Goal: Task Accomplishment & Management: Use online tool/utility

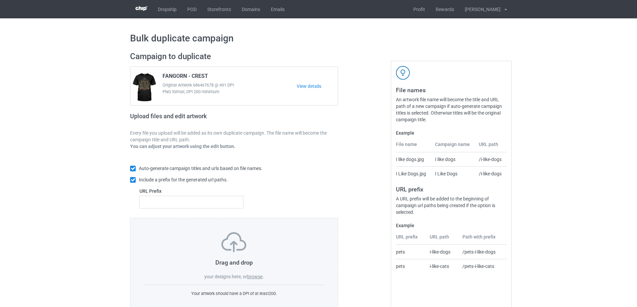
click at [256, 277] on label "browse" at bounding box center [254, 276] width 15 height 5
click at [0, 0] on input "browse" at bounding box center [0, 0] width 0 height 0
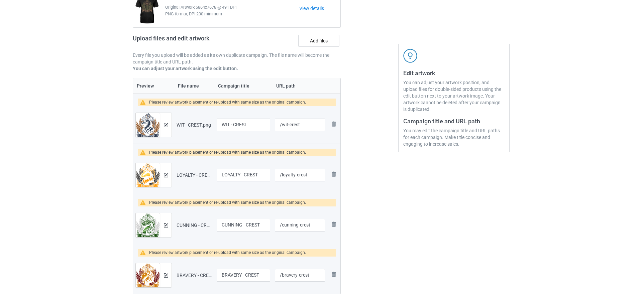
scroll to position [100, 0]
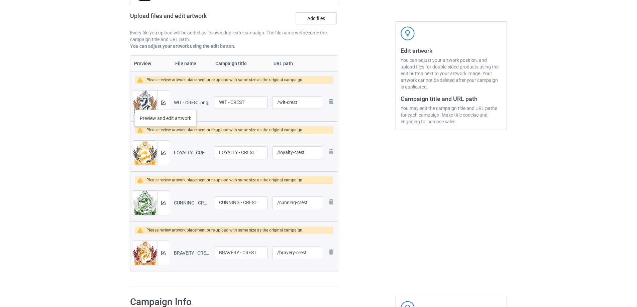
click at [165, 103] on div at bounding box center [163, 103] width 12 height 24
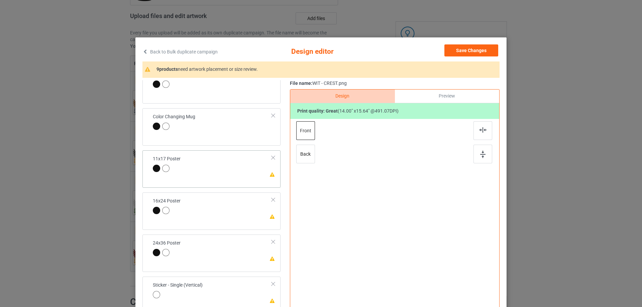
scroll to position [234, 0]
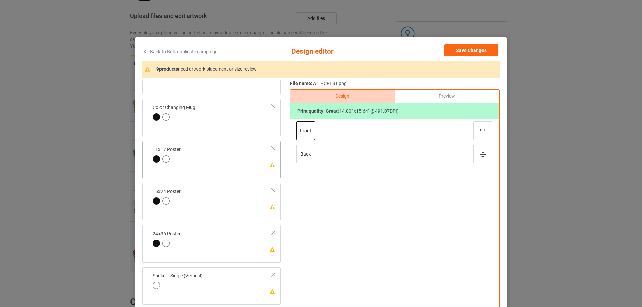
click at [235, 161] on td "Please review artwork placement 11x17 Poster" at bounding box center [212, 155] width 126 height 23
click at [480, 153] on img at bounding box center [482, 154] width 5 height 7
click at [479, 130] on img at bounding box center [482, 129] width 7 height 5
click at [223, 209] on td "Please review artwork placement 16x24 Poster" at bounding box center [212, 197] width 126 height 23
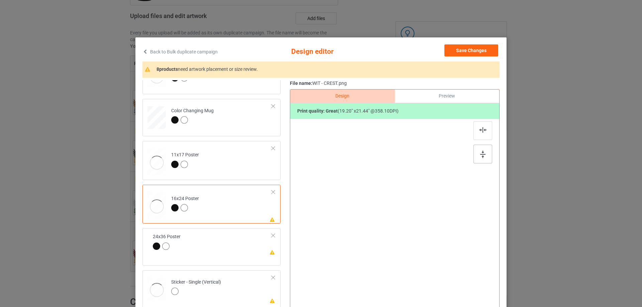
click at [484, 154] on div at bounding box center [482, 154] width 19 height 19
click at [479, 128] on img at bounding box center [482, 129] width 7 height 5
click at [252, 249] on td "Please review artwork placement 24x36 Poster" at bounding box center [221, 248] width 108 height 34
click at [480, 149] on div at bounding box center [482, 154] width 19 height 19
click at [479, 135] on div at bounding box center [482, 130] width 19 height 19
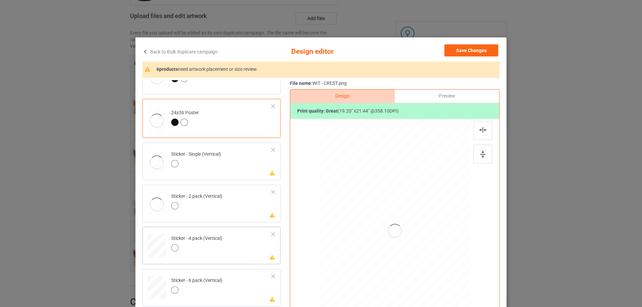
scroll to position [368, 0]
click at [247, 201] on td "Please review artwork placement Sticker - 2 pack (Vertical)" at bounding box center [221, 197] width 108 height 29
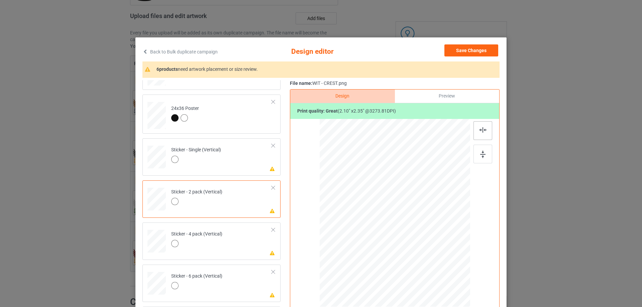
click at [485, 153] on div at bounding box center [482, 154] width 19 height 19
click at [483, 131] on img at bounding box center [482, 129] width 7 height 5
click at [242, 251] on td "Please review artwork placement Sticker - 4 pack (Vertical)" at bounding box center [221, 239] width 108 height 29
click at [480, 157] on img at bounding box center [482, 154] width 5 height 7
click at [478, 126] on div at bounding box center [482, 130] width 19 height 19
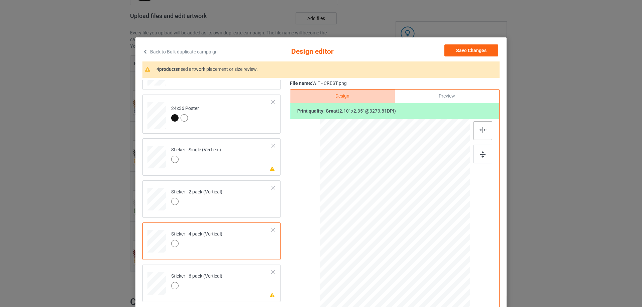
click at [483, 123] on div at bounding box center [482, 130] width 19 height 19
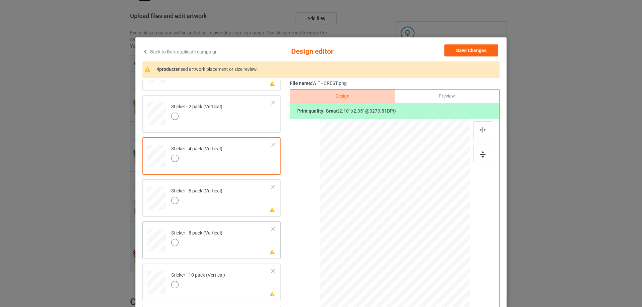
scroll to position [455, 0]
click at [250, 199] on td "Please review artwork placement Sticker - 6 pack (Vertical)" at bounding box center [221, 194] width 108 height 29
click at [480, 152] on img at bounding box center [482, 154] width 5 height 7
click at [479, 123] on div at bounding box center [482, 130] width 19 height 19
click at [254, 247] on td "Please review artwork placement Sticker - 8 pack (Vertical)" at bounding box center [221, 236] width 108 height 29
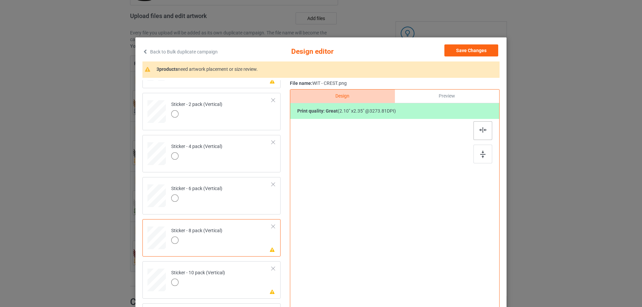
click at [486, 153] on div at bounding box center [482, 154] width 19 height 19
click at [479, 131] on img at bounding box center [482, 129] width 7 height 5
click at [224, 271] on td "Please review artwork placement Sticker - 10 pack (Vertical)" at bounding box center [221, 278] width 108 height 29
click at [473, 161] on div at bounding box center [482, 154] width 19 height 19
click at [481, 154] on img at bounding box center [482, 154] width 5 height 7
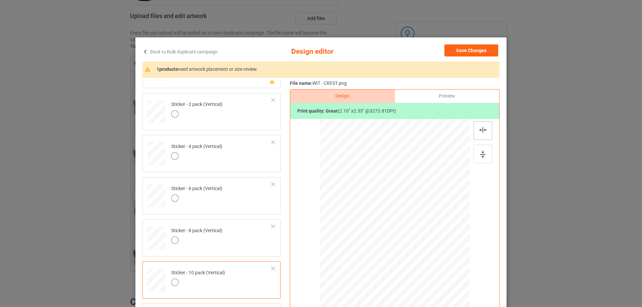
click at [481, 130] on img at bounding box center [482, 129] width 7 height 5
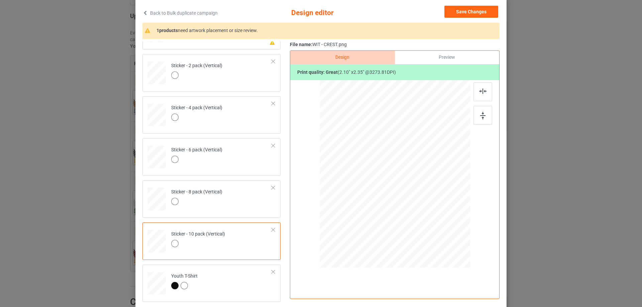
scroll to position [0, 0]
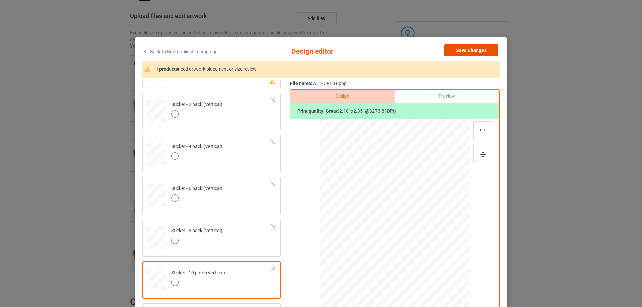
click at [479, 47] on button "Save Changes" at bounding box center [471, 50] width 54 height 12
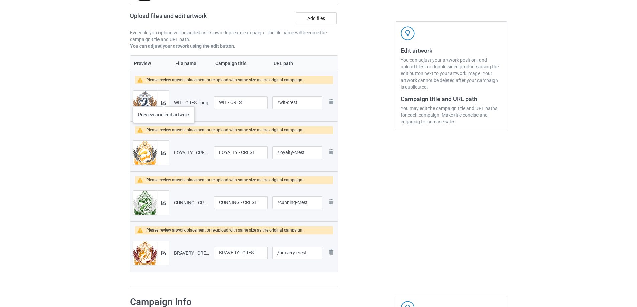
click at [164, 100] on div at bounding box center [163, 103] width 12 height 24
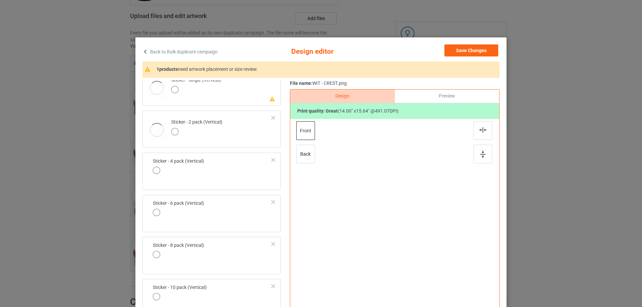
scroll to position [436, 0]
click at [241, 96] on td "Please review artwork placement Sticker - Single (Vertical)" at bounding box center [221, 84] width 108 height 29
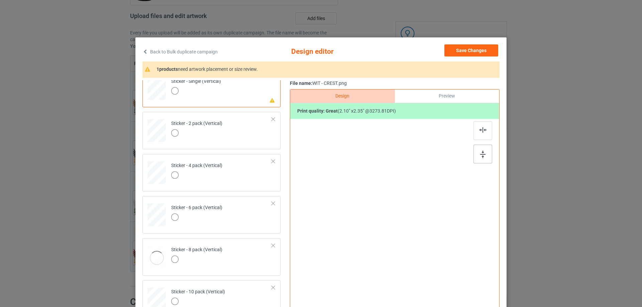
click at [480, 158] on img at bounding box center [482, 154] width 5 height 7
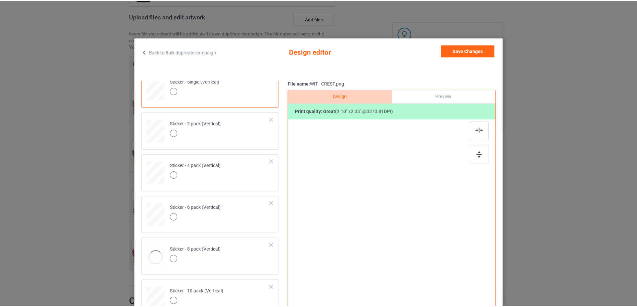
scroll to position [439, 0]
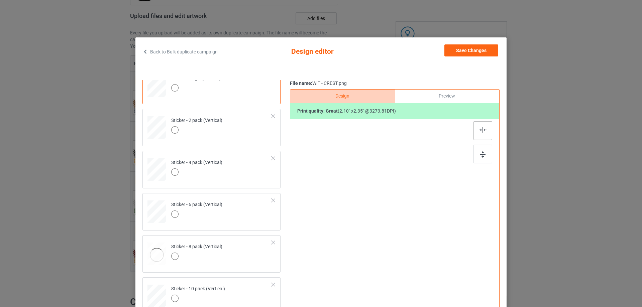
click at [481, 130] on img at bounding box center [482, 129] width 7 height 5
click at [475, 56] on button "Save Changes" at bounding box center [471, 50] width 54 height 12
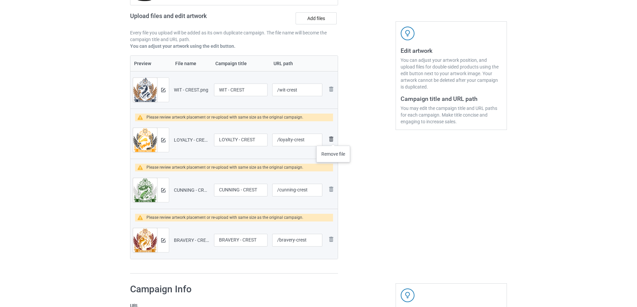
click at [333, 139] on img at bounding box center [331, 139] width 8 height 8
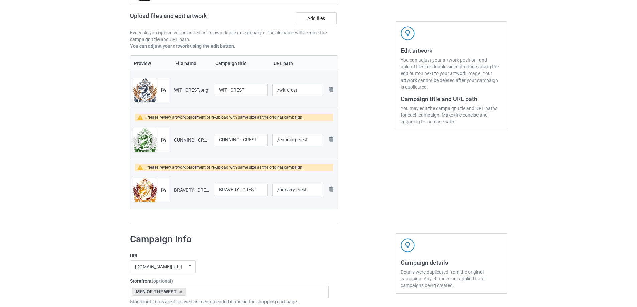
click at [0, 0] on img at bounding box center [0, 0] width 0 height 0
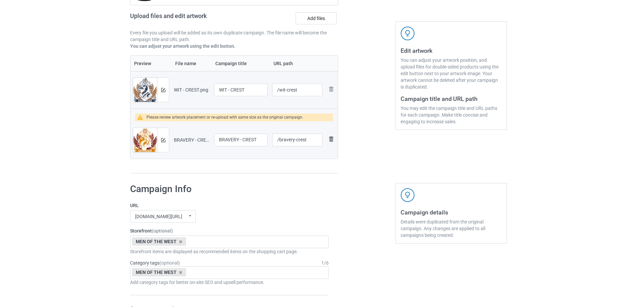
click at [333, 139] on img at bounding box center [331, 139] width 8 height 8
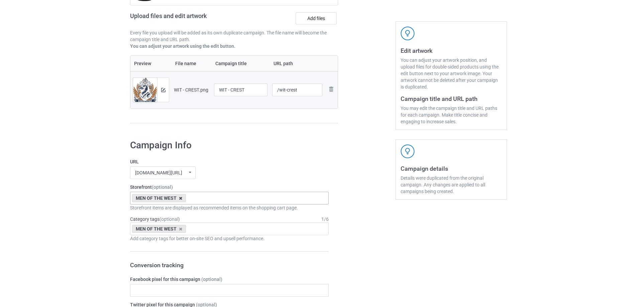
click at [181, 199] on icon at bounding box center [180, 198] width 3 height 4
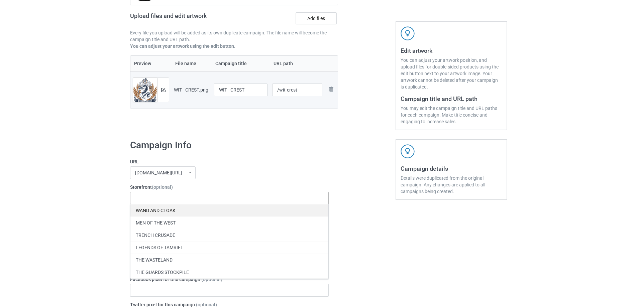
click at [179, 208] on div "WAND AND CLOAK" at bounding box center [229, 210] width 198 height 12
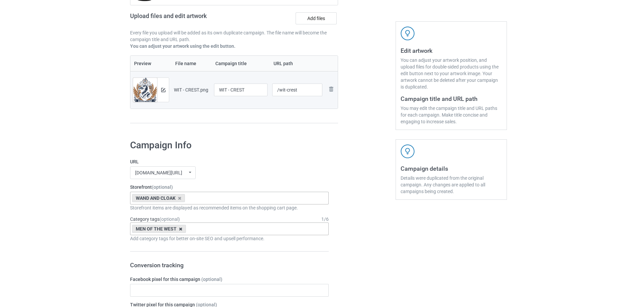
click at [179, 229] on icon at bounding box center [180, 229] width 3 height 4
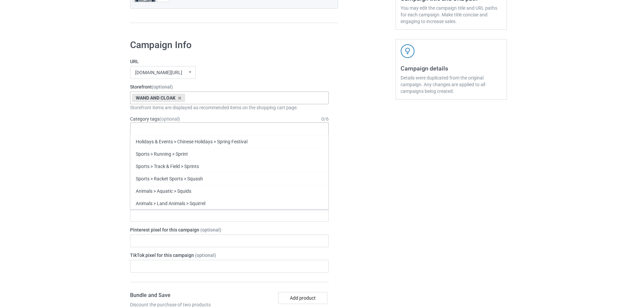
scroll to position [28995, 0]
click at [204, 218] on div "WAND & CLOAK" at bounding box center [229, 216] width 198 height 12
drag, startPoint x: 376, startPoint y: 177, endPoint x: 362, endPoint y: 183, distance: 15.8
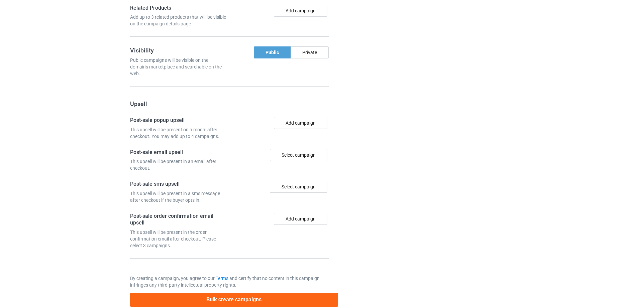
scroll to position [551, 0]
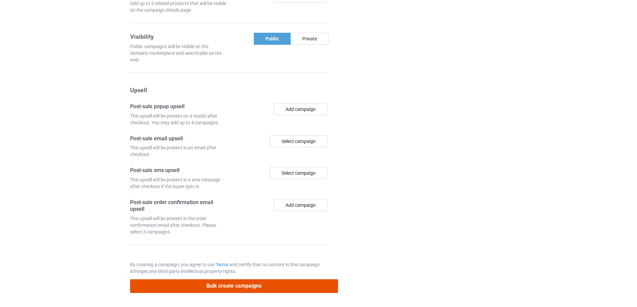
click at [250, 283] on button "Bulk create campaigns" at bounding box center [234, 287] width 208 height 14
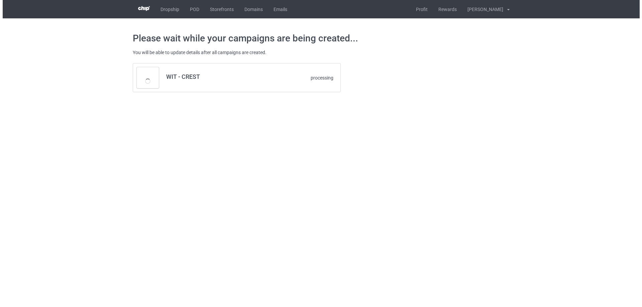
scroll to position [0, 0]
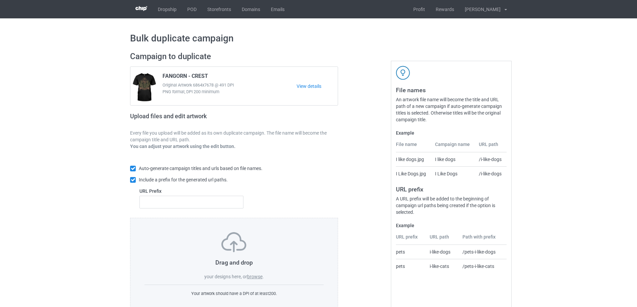
click at [256, 276] on label "browse" at bounding box center [254, 276] width 15 height 5
click at [0, 0] on input "browse" at bounding box center [0, 0] width 0 height 0
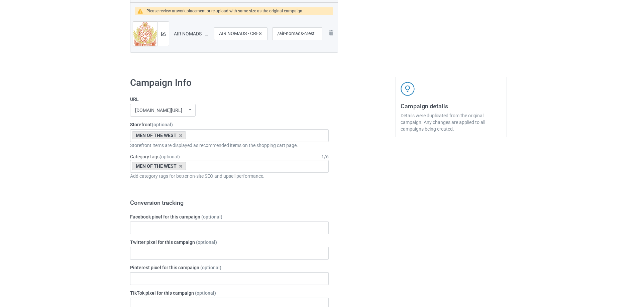
scroll to position [267, 0]
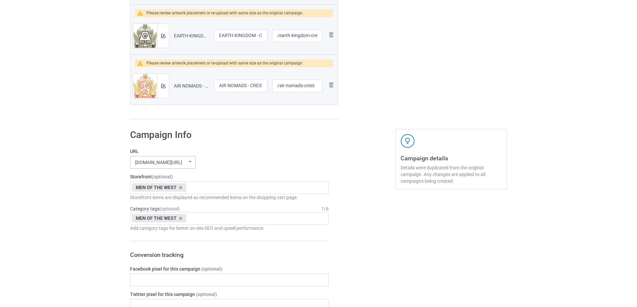
click at [184, 166] on div "[DOMAIN_NAME][URL] undefined/ [DOMAIN_NAME][URL] [DOMAIN_NAME][URL] [DOMAIN_NAM…" at bounding box center [163, 162] width 66 height 13
click at [173, 186] on div "[DOMAIN_NAME][URL]" at bounding box center [162, 187] width 65 height 12
click at [181, 187] on icon at bounding box center [180, 188] width 3 height 4
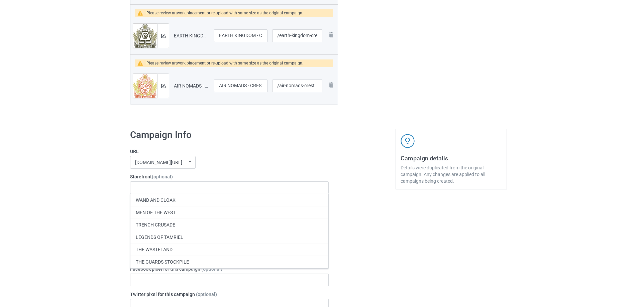
click at [114, 185] on div "Bulk duplicate campaign Campaign to duplicate FANGORN - CREST Original Artwork …" at bounding box center [318, 249] width 637 height 996
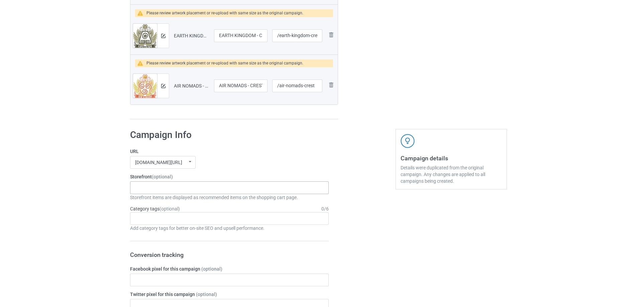
click at [141, 184] on div "WAND AND CLOAK MEN OF THE WEST TRENCH CRUSADE LEGENDS OF TAMRIEL THE WASTELAND …" at bounding box center [229, 188] width 199 height 13
click at [115, 187] on div "Bulk duplicate campaign Campaign to duplicate FANGORN - CREST Original Artwork …" at bounding box center [318, 249] width 637 height 996
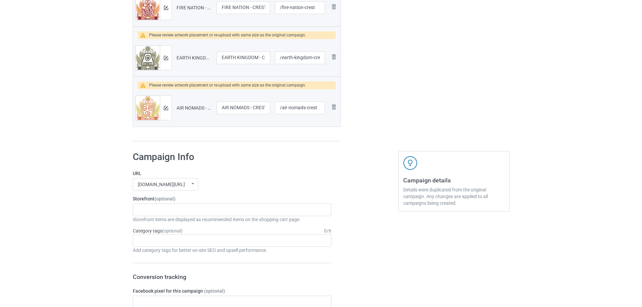
scroll to position [167, 0]
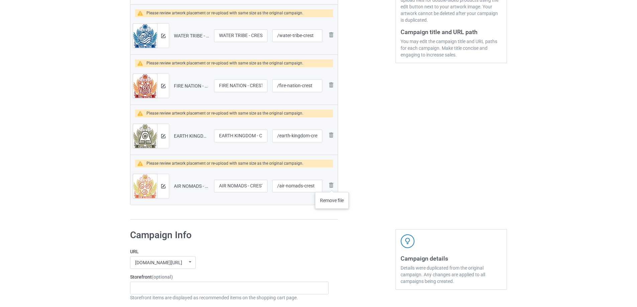
drag, startPoint x: 332, startPoint y: 186, endPoint x: 333, endPoint y: 176, distance: 9.7
click at [0, 0] on img at bounding box center [0, 0] width 0 height 0
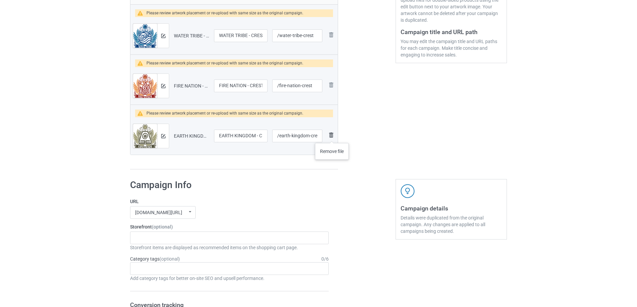
click at [332, 135] on img at bounding box center [331, 135] width 8 height 8
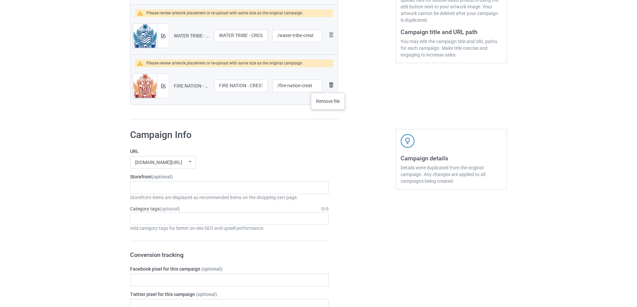
click at [328, 86] on img at bounding box center [331, 85] width 8 height 8
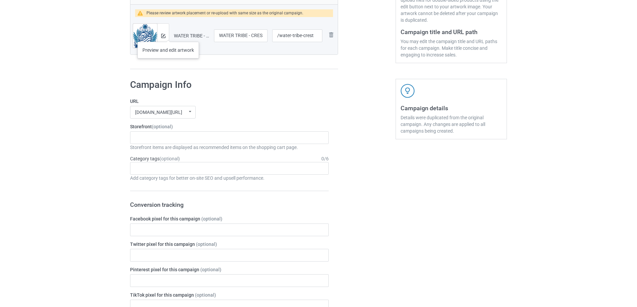
click at [167, 35] on div at bounding box center [163, 36] width 12 height 24
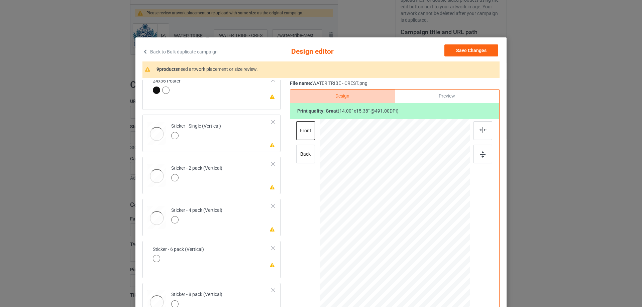
scroll to position [269, 0]
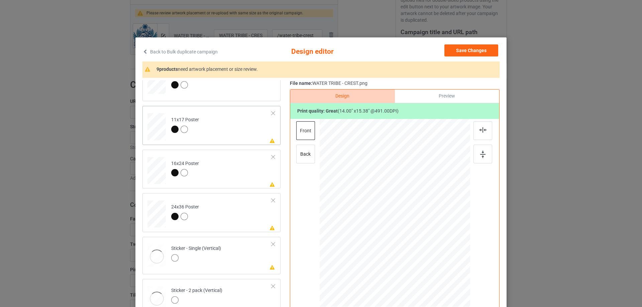
click at [243, 134] on td "Please review artwork placement 11x17 Poster" at bounding box center [221, 126] width 108 height 34
click at [477, 156] on div at bounding box center [482, 154] width 19 height 19
click at [475, 126] on div at bounding box center [482, 130] width 19 height 19
click at [229, 180] on td "Please review artwork placement 16x24 Poster" at bounding box center [221, 169] width 108 height 34
click at [486, 154] on div at bounding box center [482, 154] width 19 height 19
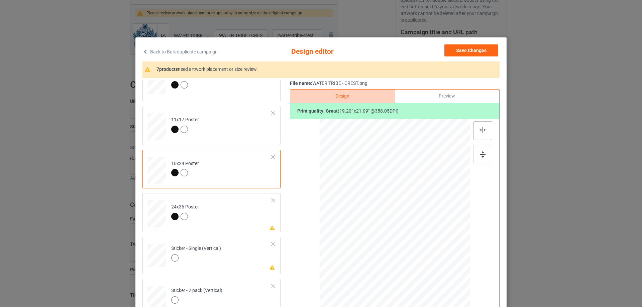
click at [480, 131] on img at bounding box center [482, 129] width 7 height 5
click at [215, 224] on td "Please review artwork placement 24x36 Poster" at bounding box center [221, 213] width 108 height 34
click at [476, 153] on div at bounding box center [482, 154] width 19 height 19
click at [481, 132] on img at bounding box center [482, 129] width 7 height 5
click at [245, 257] on td "Please review artwork placement Sticker - Single (Vertical)" at bounding box center [221, 254] width 108 height 29
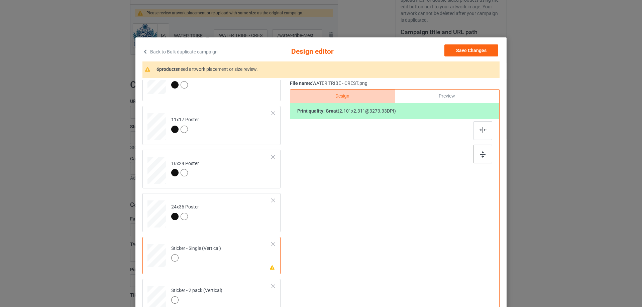
click at [484, 148] on div at bounding box center [482, 154] width 19 height 19
click at [483, 124] on div at bounding box center [482, 130] width 19 height 19
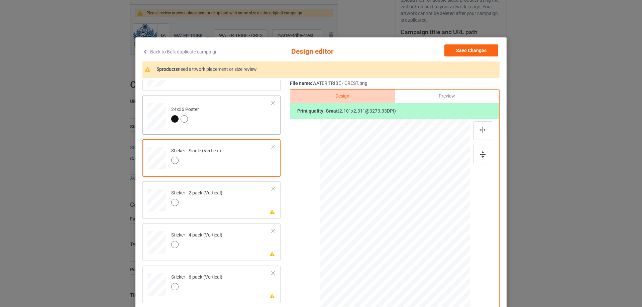
scroll to position [369, 0]
click at [240, 198] on td "Please review artwork placement Sticker - 2 pack (Vertical)" at bounding box center [221, 196] width 108 height 29
click at [486, 152] on div at bounding box center [482, 154] width 19 height 19
click at [480, 126] on div at bounding box center [482, 130] width 19 height 19
click at [249, 246] on td "Please review artwork placement Sticker - 4 pack (Vertical)" at bounding box center [221, 238] width 108 height 29
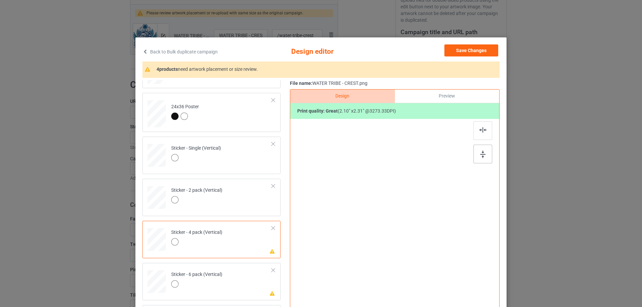
click at [476, 153] on div at bounding box center [482, 154] width 19 height 19
click at [483, 126] on div at bounding box center [482, 130] width 19 height 19
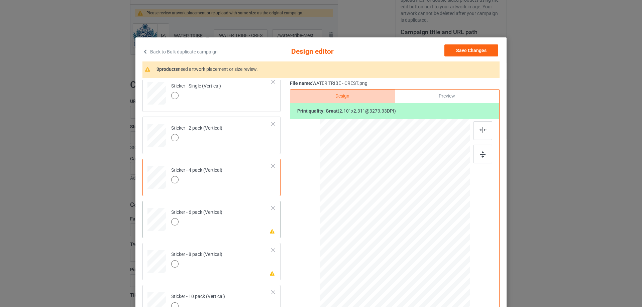
scroll to position [436, 0]
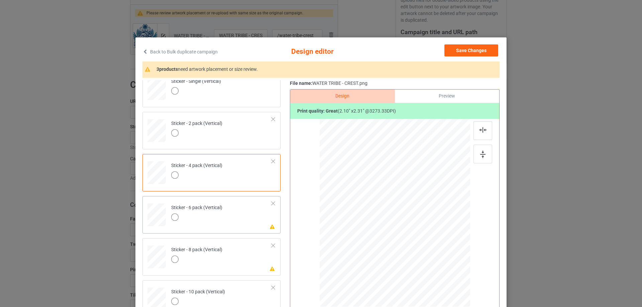
click at [252, 217] on td "Please review artwork placement Sticker - 6 pack (Vertical)" at bounding box center [221, 213] width 108 height 29
click at [480, 153] on img at bounding box center [482, 154] width 5 height 7
click at [480, 132] on img at bounding box center [482, 129] width 7 height 5
click at [228, 260] on td "Please review artwork placement Sticker - 8 pack (Vertical)" at bounding box center [221, 255] width 108 height 29
click at [474, 155] on div at bounding box center [482, 154] width 19 height 19
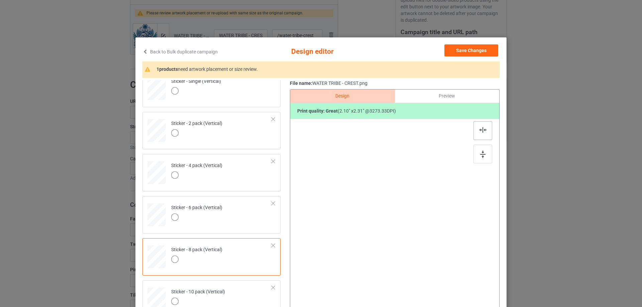
click at [482, 128] on img at bounding box center [482, 129] width 7 height 5
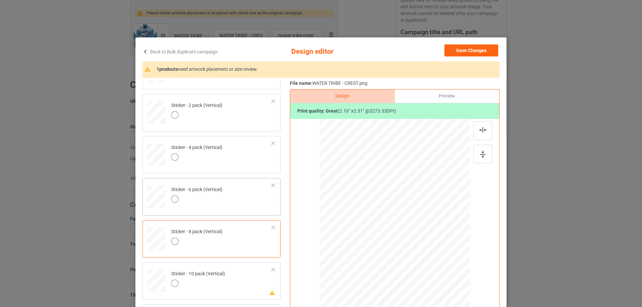
scroll to position [455, 0]
click at [248, 289] on td "Please review artwork placement Sticker - 10 pack (Vertical)" at bounding box center [221, 278] width 108 height 29
click at [475, 156] on div at bounding box center [482, 154] width 19 height 19
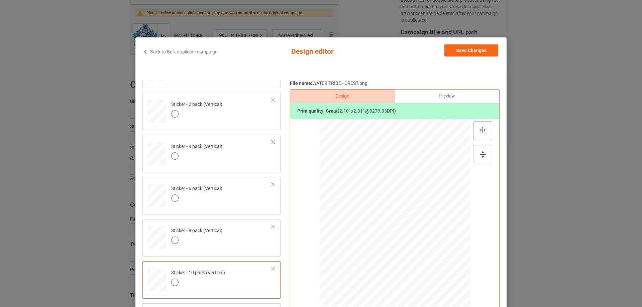
click at [483, 133] on div at bounding box center [482, 130] width 19 height 19
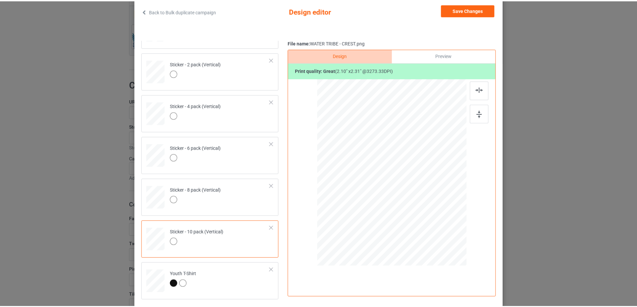
scroll to position [0, 0]
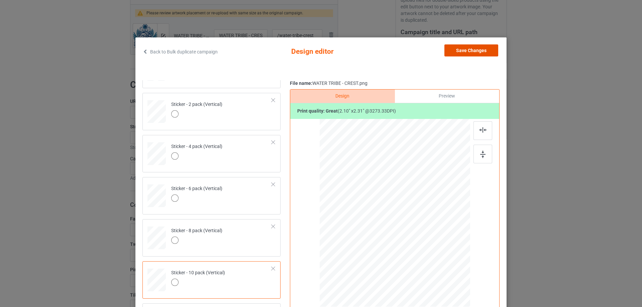
click at [469, 48] on button "Save Changes" at bounding box center [471, 50] width 54 height 12
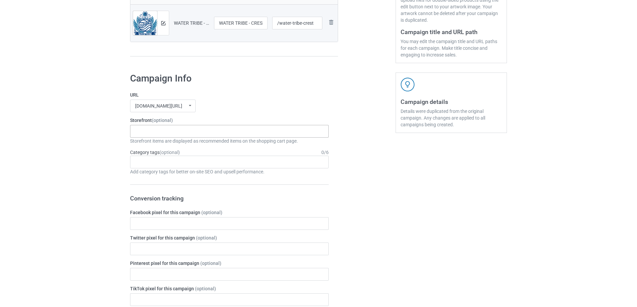
click at [237, 134] on div "WAND AND CLOAK MEN OF THE WEST TRENCH CRUSADE LEGENDS OF TAMRIEL THE WASTELAND …" at bounding box center [229, 131] width 199 height 13
click at [104, 113] on div "Bulk duplicate campaign Campaign to duplicate FANGORN - CREST Original Artwork …" at bounding box center [318, 271] width 637 height 840
click at [171, 108] on div "[DOMAIN_NAME][URL]" at bounding box center [158, 106] width 47 height 5
click at [163, 116] on div "undefined/" at bounding box center [162, 118] width 65 height 12
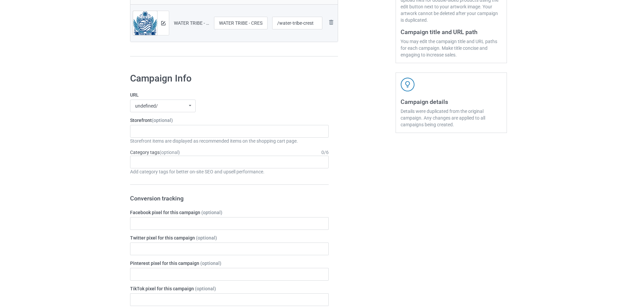
scroll to position [67, 0]
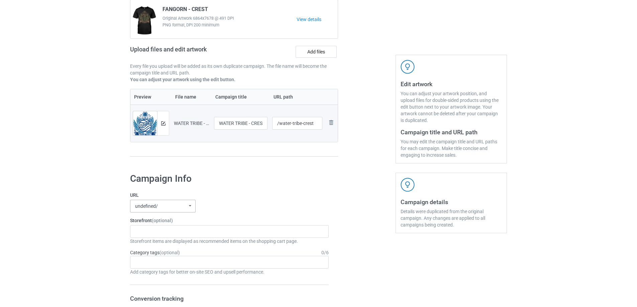
click at [186, 206] on icon at bounding box center [190, 205] width 9 height 11
click at [173, 232] on div "[DOMAIN_NAME][URL]" at bounding box center [162, 231] width 65 height 12
click at [173, 232] on div "WAND AND CLOAK MEN OF THE WEST TRENCH CRUSADE LEGENDS OF TAMRIEL THE WASTELAND …" at bounding box center [229, 231] width 199 height 13
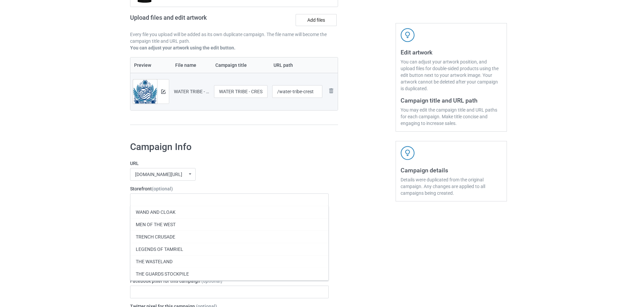
scroll to position [100, 0]
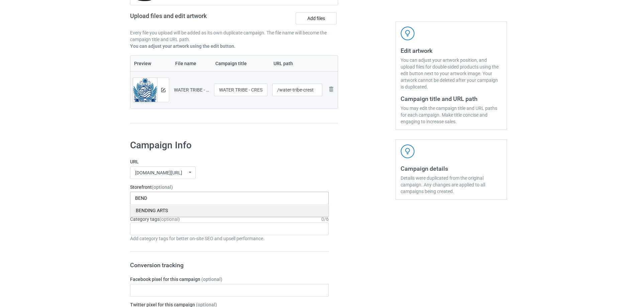
type input "BEND"
click at [262, 212] on div "BENDING ARTS" at bounding box center [229, 210] width 198 height 12
click at [180, 173] on div "absoluttees.com/ undefined/ absoluttees.com/ escandesigns.com/ teechip.com/ 5a5…" at bounding box center [163, 172] width 66 height 13
click at [172, 211] on div "[DOMAIN_NAME][URL]" at bounding box center [162, 210] width 65 height 12
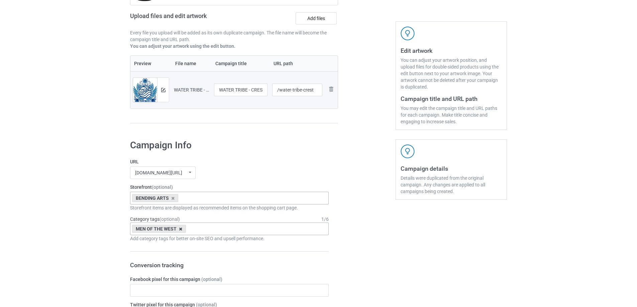
click at [182, 230] on icon at bounding box center [180, 229] width 3 height 4
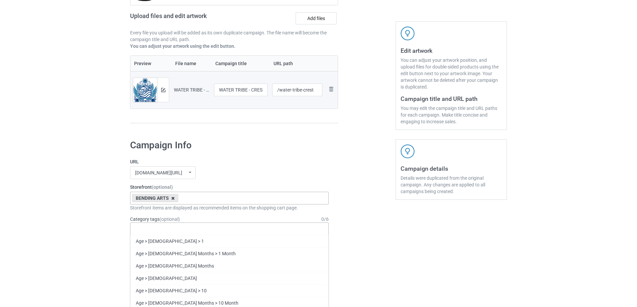
click at [170, 198] on div "BENDING ARTS" at bounding box center [155, 198] width 46 height 8
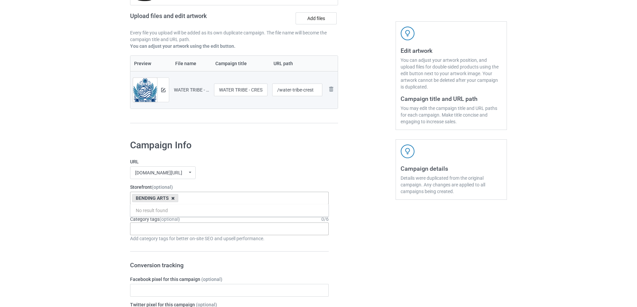
click at [173, 198] on icon at bounding box center [172, 198] width 3 height 4
type input "BENDING"
click at [228, 209] on div "BENDING ARTS" at bounding box center [229, 210] width 198 height 12
click at [241, 166] on div "URL escandesigns.com/ undefined/ absoluttees.com/ escandesigns.com/ teechip.com…" at bounding box center [229, 168] width 199 height 21
click at [185, 233] on div "Age > 1-19 > 1 Age > 1-12 Months > 1 Month Age > 1-12 Months Age > 1-19 Age > 1…" at bounding box center [229, 229] width 199 height 13
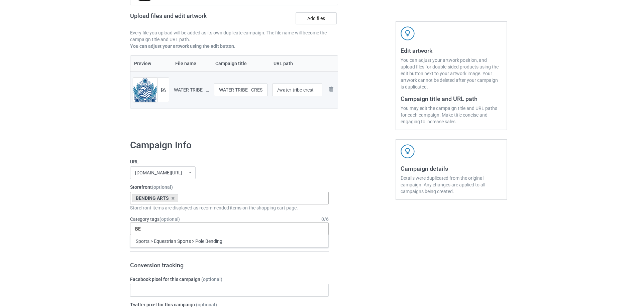
type input "B"
type input "A"
click at [239, 126] on div "Campaign to duplicate FANGORN - CREST Original Artwork 6864x7678 @ 491 DPI PNG …" at bounding box center [233, 41] width 217 height 188
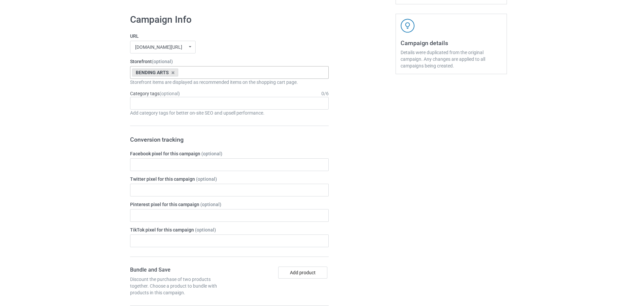
scroll to position [551, 0]
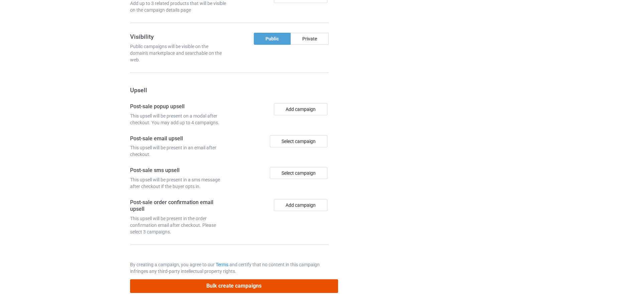
click at [262, 284] on button "Bulk create campaigns" at bounding box center [234, 287] width 208 height 14
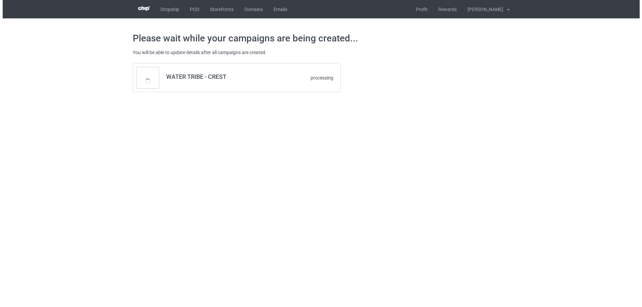
scroll to position [0, 0]
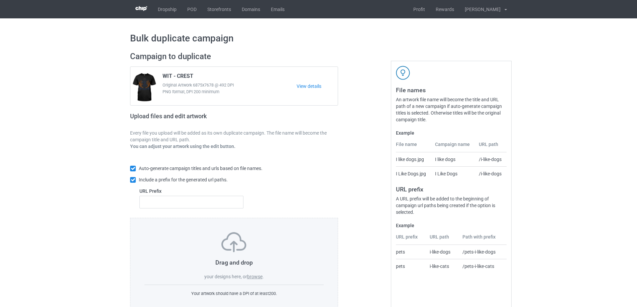
click at [248, 274] on div "Drag and drop your designs here, or browse ." at bounding box center [233, 256] width 179 height 48
click at [258, 278] on label "browse" at bounding box center [254, 276] width 15 height 5
click at [0, 0] on input "browse" at bounding box center [0, 0] width 0 height 0
click at [255, 277] on label "browse" at bounding box center [254, 276] width 15 height 5
click at [0, 0] on input "browse" at bounding box center [0, 0] width 0 height 0
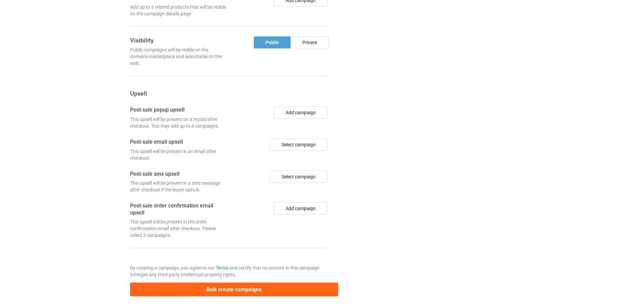
scroll to position [657, 0]
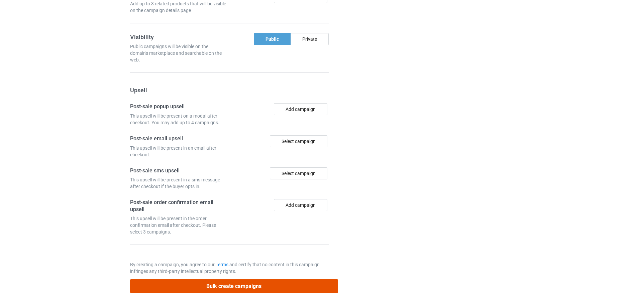
click at [255, 287] on button "Bulk create campaigns" at bounding box center [234, 287] width 208 height 14
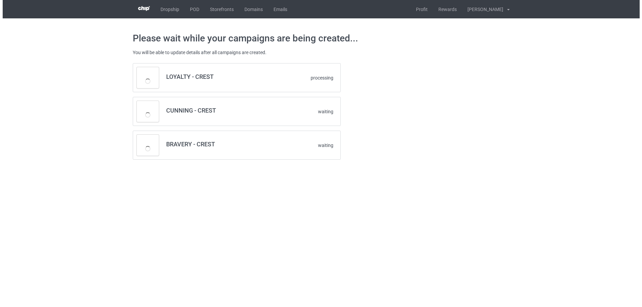
scroll to position [0, 0]
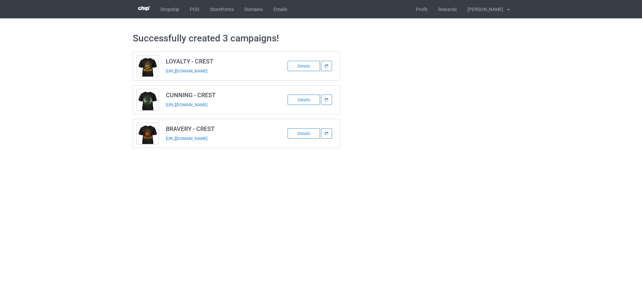
click at [114, 169] on body "Dropship POD Storefronts Domains Emails Profit Rewards Barbara Fey Settings Tax…" at bounding box center [321, 153] width 642 height 307
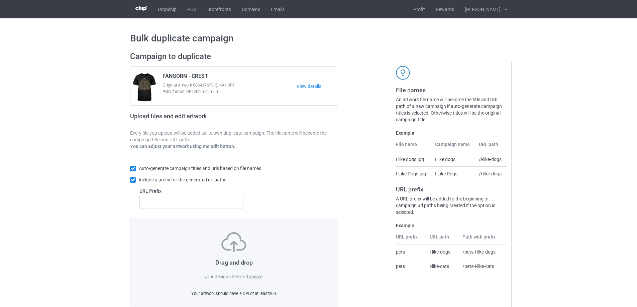
click at [251, 279] on label "browse" at bounding box center [254, 276] width 15 height 5
click at [0, 0] on input "browse" at bounding box center [0, 0] width 0 height 0
click at [253, 279] on label "browse" at bounding box center [254, 276] width 15 height 5
click at [0, 0] on input "browse" at bounding box center [0, 0] width 0 height 0
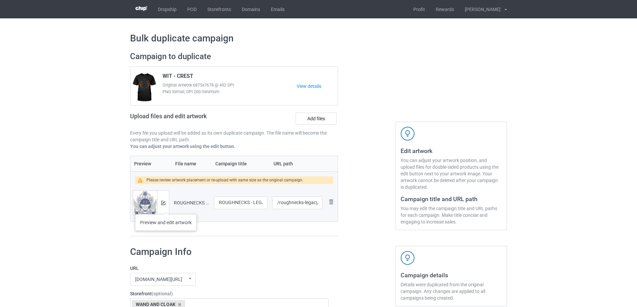
click at [164, 207] on div at bounding box center [163, 203] width 12 height 24
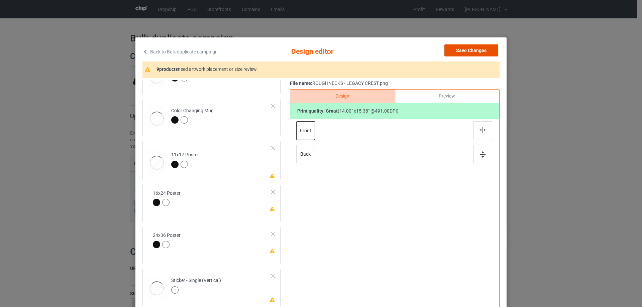
click at [474, 47] on button "Save Changes" at bounding box center [471, 50] width 54 height 12
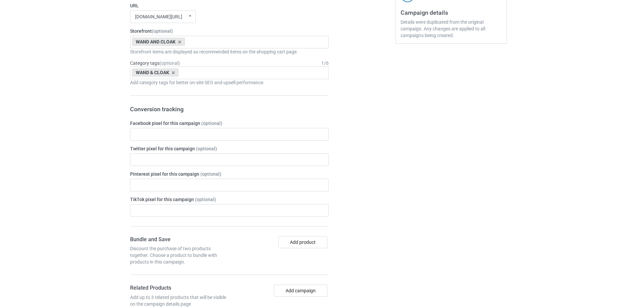
scroll to position [267, 0]
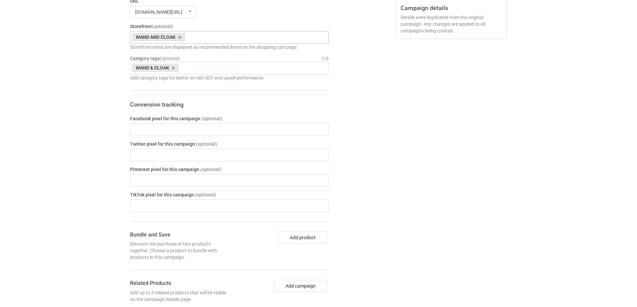
click at [174, 67] on icon at bounding box center [173, 68] width 3 height 4
click at [180, 38] on icon at bounding box center [179, 37] width 3 height 4
click at [179, 14] on div "escandesigns.com/ undefined/ absoluttees.com/ escandesigns.com/ teechip.com/ 5a…" at bounding box center [163, 12] width 66 height 13
click at [167, 38] on div "[DOMAIN_NAME][URL]" at bounding box center [162, 36] width 65 height 12
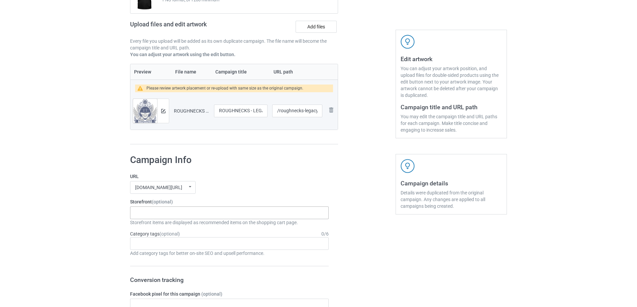
scroll to position [557, 0]
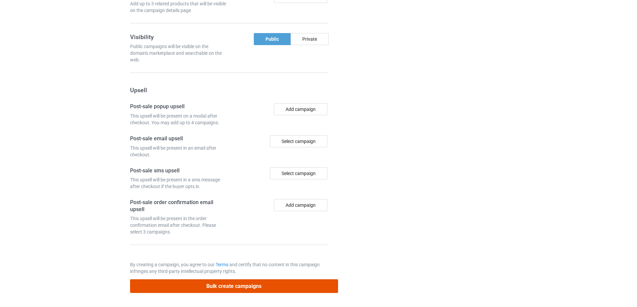
click at [243, 290] on button "Bulk create campaigns" at bounding box center [234, 287] width 208 height 14
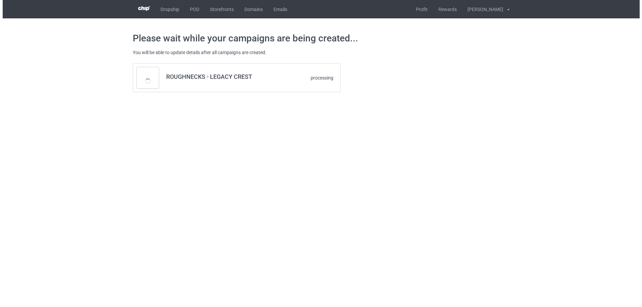
scroll to position [0, 0]
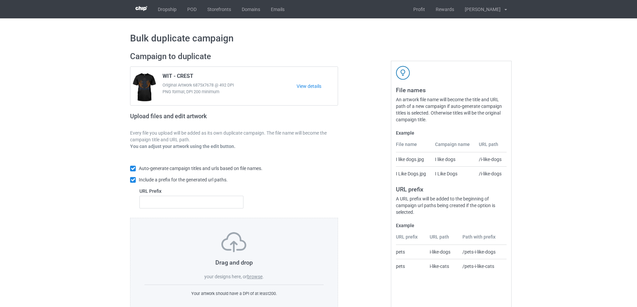
click at [249, 276] on label "browse" at bounding box center [254, 276] width 15 height 5
click at [0, 0] on input "browse" at bounding box center [0, 0] width 0 height 0
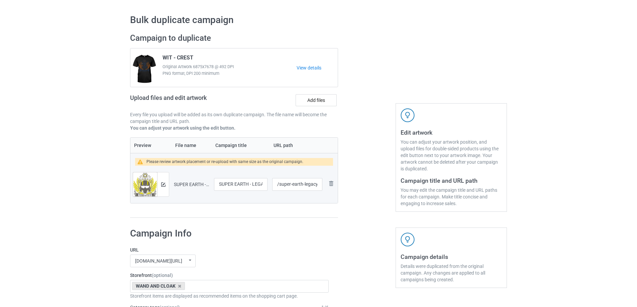
scroll to position [67, 0]
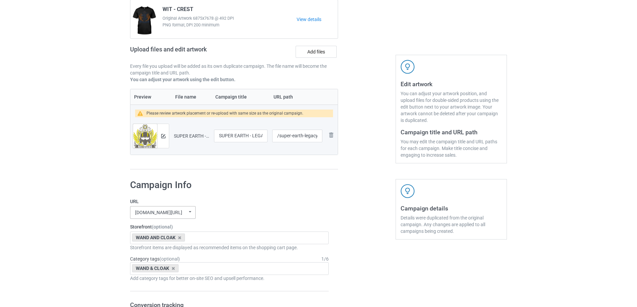
click at [163, 215] on div "[DOMAIN_NAME][URL]" at bounding box center [158, 212] width 47 height 5
click at [169, 241] on div "[DOMAIN_NAME][URL]" at bounding box center [162, 237] width 65 height 12
click at [180, 240] on icon at bounding box center [179, 238] width 3 height 4
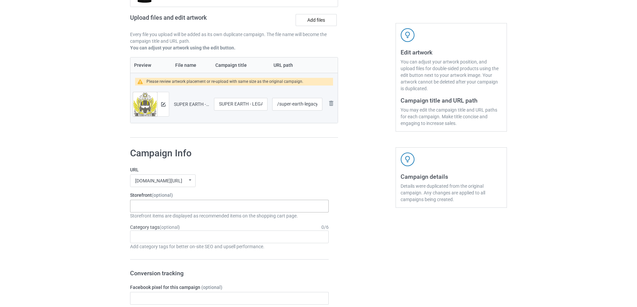
scroll to position [557, 0]
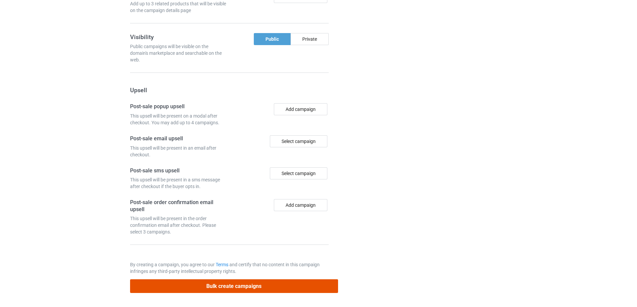
click at [256, 283] on button "Bulk create campaigns" at bounding box center [234, 287] width 208 height 14
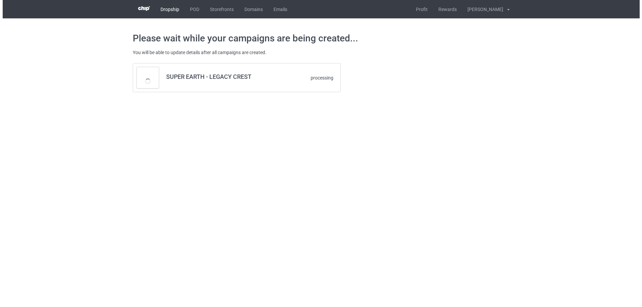
scroll to position [0, 0]
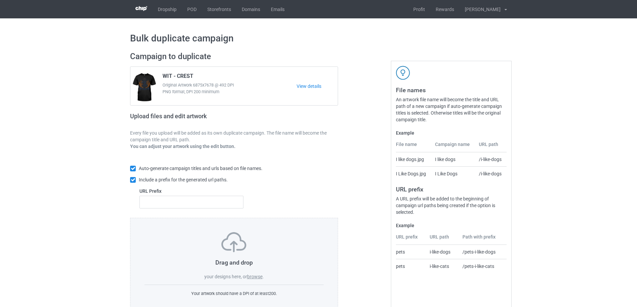
click at [258, 277] on label "browse" at bounding box center [254, 276] width 15 height 5
click at [0, 0] on input "browse" at bounding box center [0, 0] width 0 height 0
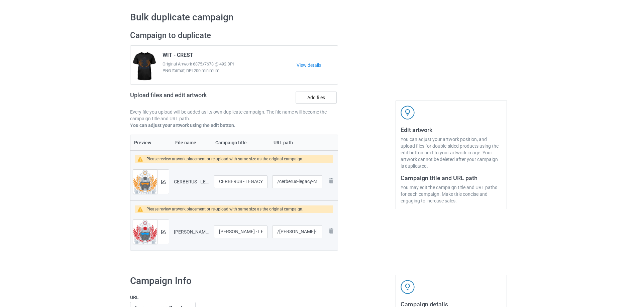
scroll to position [100, 0]
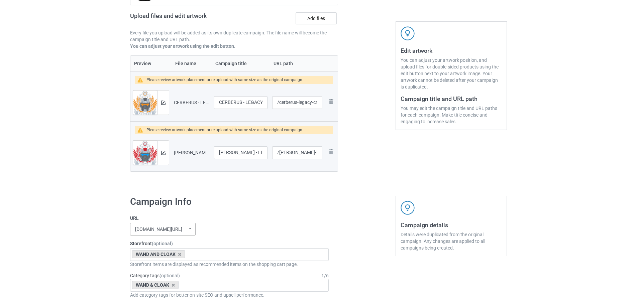
click at [181, 231] on div "[DOMAIN_NAME][URL] undefined/ [DOMAIN_NAME][URL] [DOMAIN_NAME][URL] [DOMAIN_NAM…" at bounding box center [163, 229] width 66 height 13
click at [178, 254] on div "[DOMAIN_NAME][URL]" at bounding box center [162, 254] width 65 height 12
click at [181, 255] on icon at bounding box center [179, 254] width 3 height 4
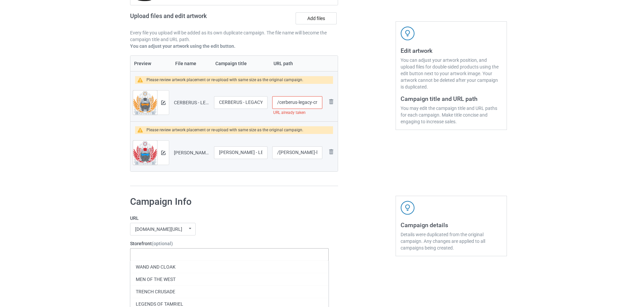
click at [283, 101] on input "/cerberus-legacy-crest" at bounding box center [297, 102] width 50 height 13
click at [298, 104] on input "/cerberus-legacy-crest" at bounding box center [297, 102] width 50 height 13
click at [360, 123] on div at bounding box center [367, 69] width 48 height 245
drag, startPoint x: 312, startPoint y: 103, endPoint x: 298, endPoint y: 103, distance: 14.0
click at [298, 103] on input "/cerberus-crest" at bounding box center [297, 102] width 50 height 13
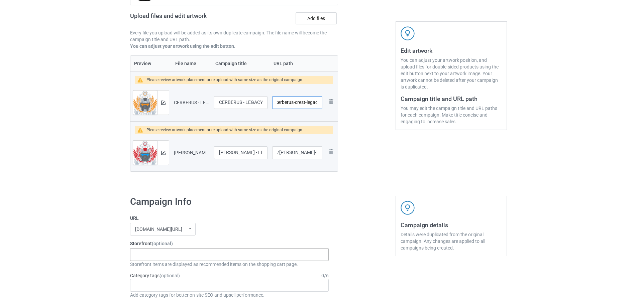
scroll to position [0, 6]
drag, startPoint x: 302, startPoint y: 100, endPoint x: 335, endPoint y: 103, distance: 33.2
click at [335, 103] on tr "Preview and edit artwork CERBERUS - LEGACY CREST.png CERBERUS - LEGACY CREST /c…" at bounding box center [233, 102] width 207 height 37
type input "/cerberus-crest-legacy"
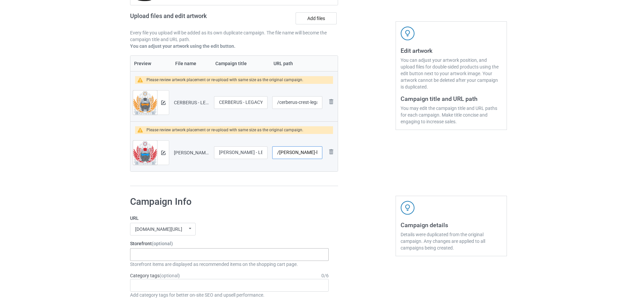
click at [312, 152] on input "/shepard-legacy-crest" at bounding box center [297, 152] width 50 height 13
paste input "-legacy"
type input "/shepard-crest-legacy"
click at [164, 101] on img at bounding box center [163, 103] width 4 height 4
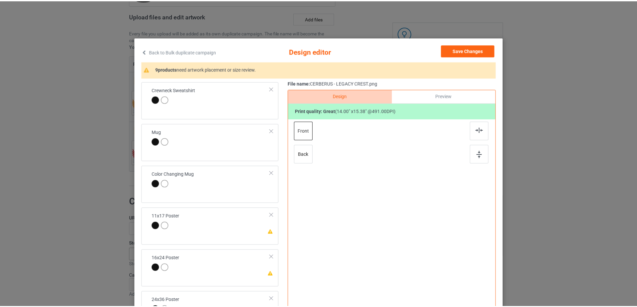
scroll to position [67, 0]
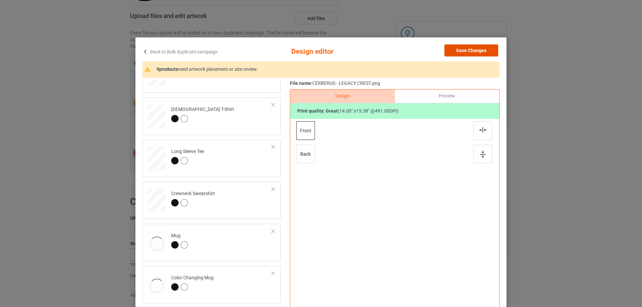
click at [480, 53] on button "Save Changes" at bounding box center [471, 50] width 54 height 12
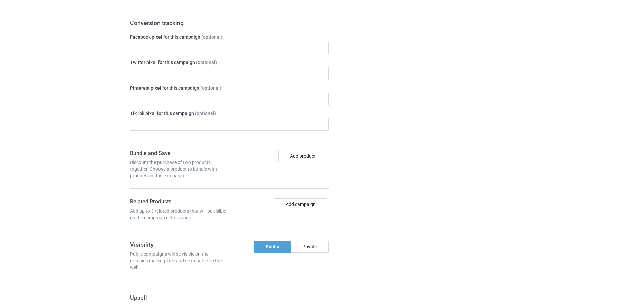
scroll to position [607, 0]
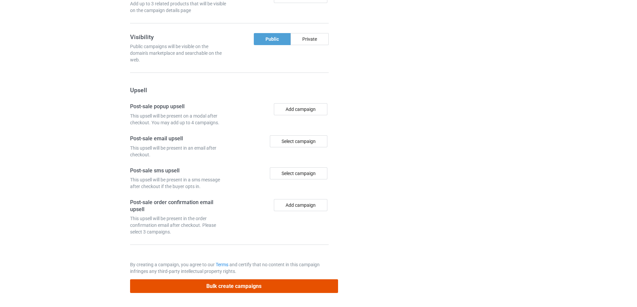
click at [268, 287] on button "Bulk create campaigns" at bounding box center [234, 287] width 208 height 14
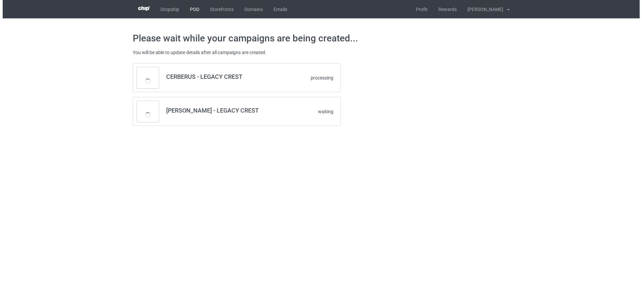
scroll to position [0, 0]
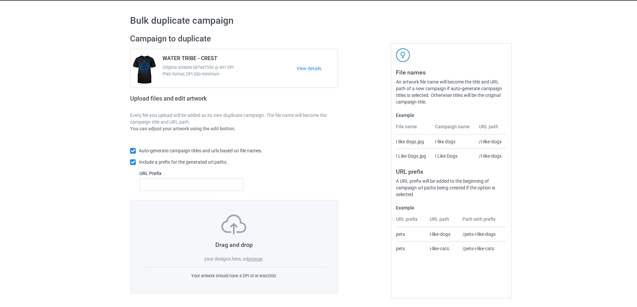
scroll to position [19, 0]
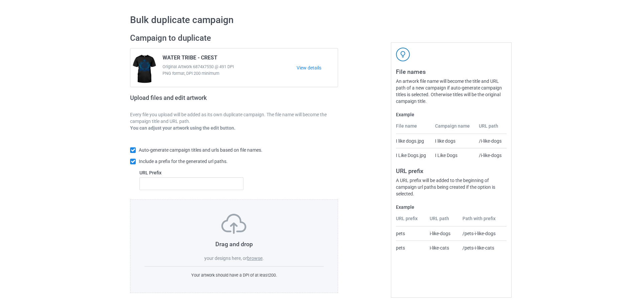
click at [251, 257] on label "browse" at bounding box center [254, 258] width 15 height 5
click at [0, 0] on input "browse" at bounding box center [0, 0] width 0 height 0
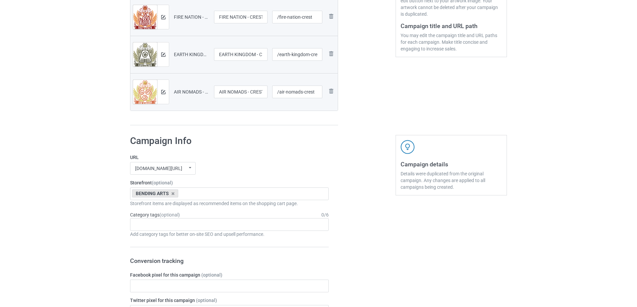
scroll to position [619, 0]
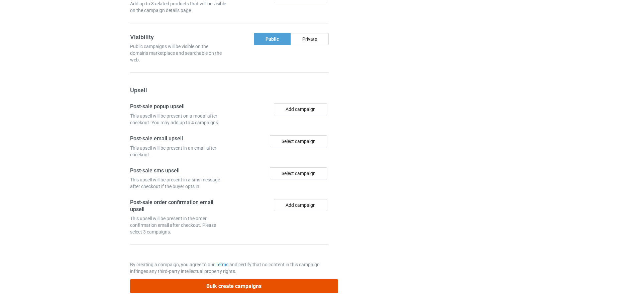
click at [266, 292] on button "Bulk create campaigns" at bounding box center [234, 287] width 208 height 14
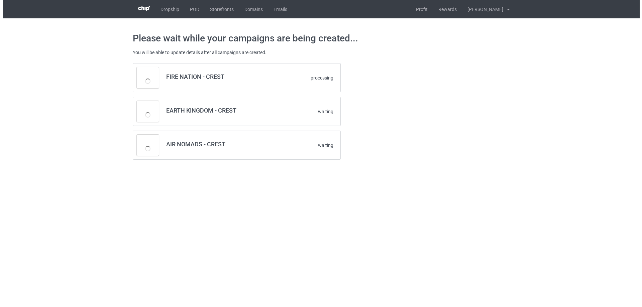
scroll to position [0, 0]
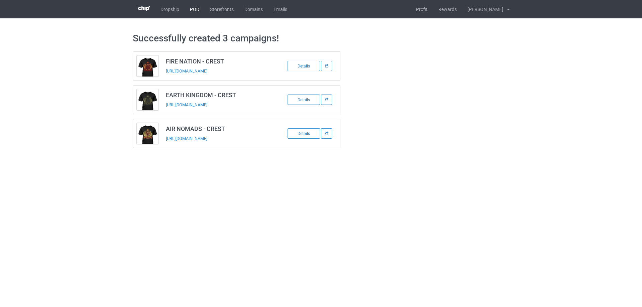
click at [190, 11] on link "POD" at bounding box center [195, 9] width 20 height 18
